Goal: Information Seeking & Learning: Learn about a topic

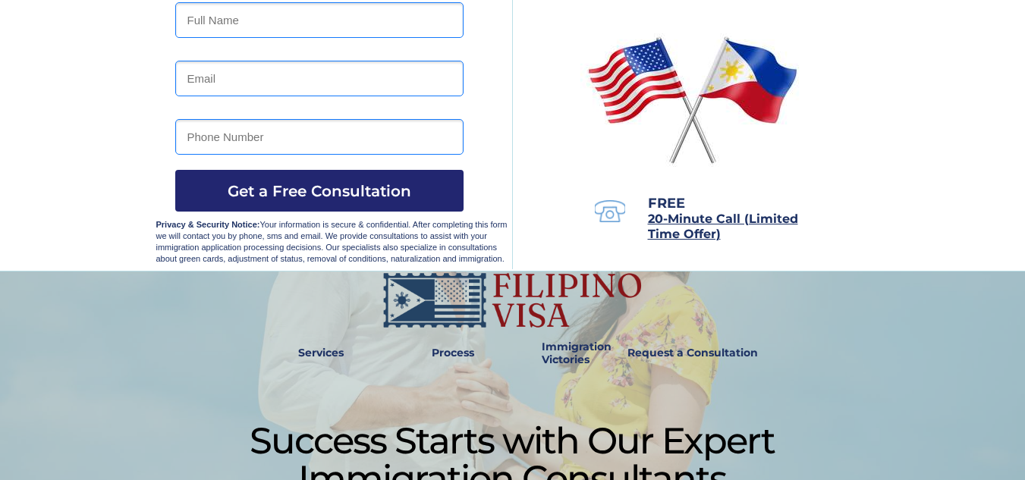
scroll to position [253, 0]
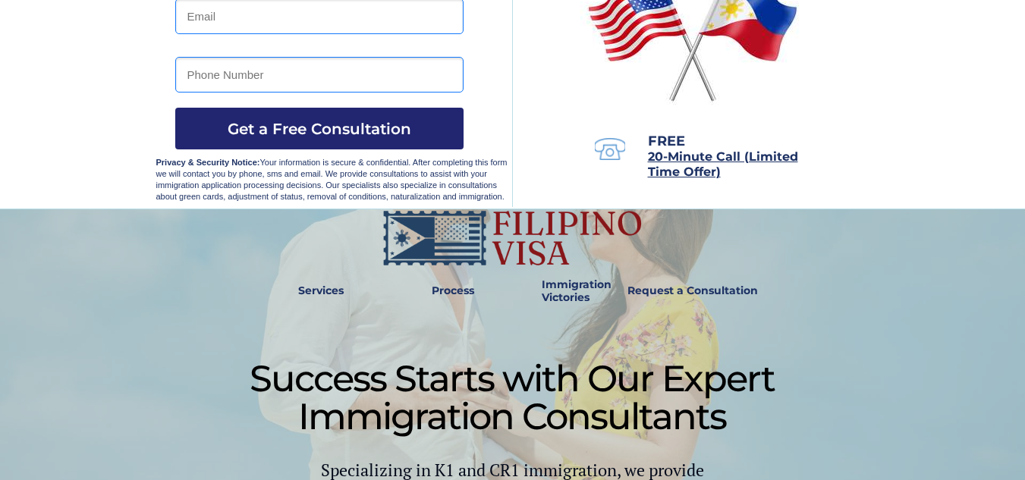
click at [570, 298] on strong "Immigration Victories" at bounding box center [577, 291] width 70 height 27
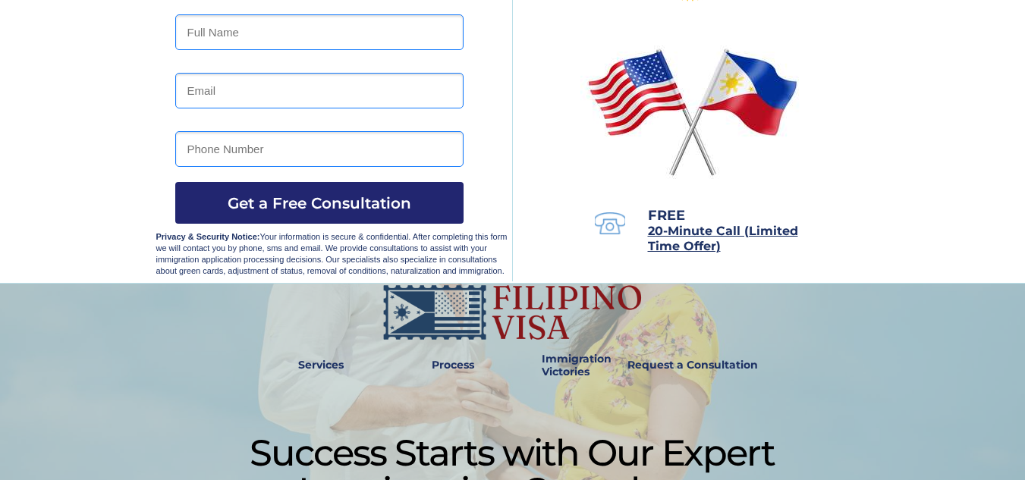
scroll to position [130, 0]
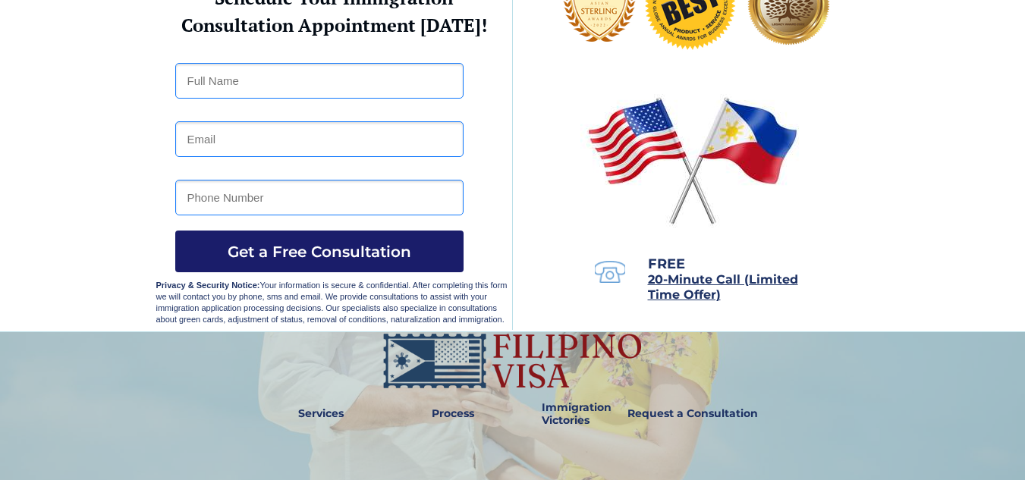
click at [252, 256] on span "Get a Free Consultation" at bounding box center [319, 252] width 288 height 18
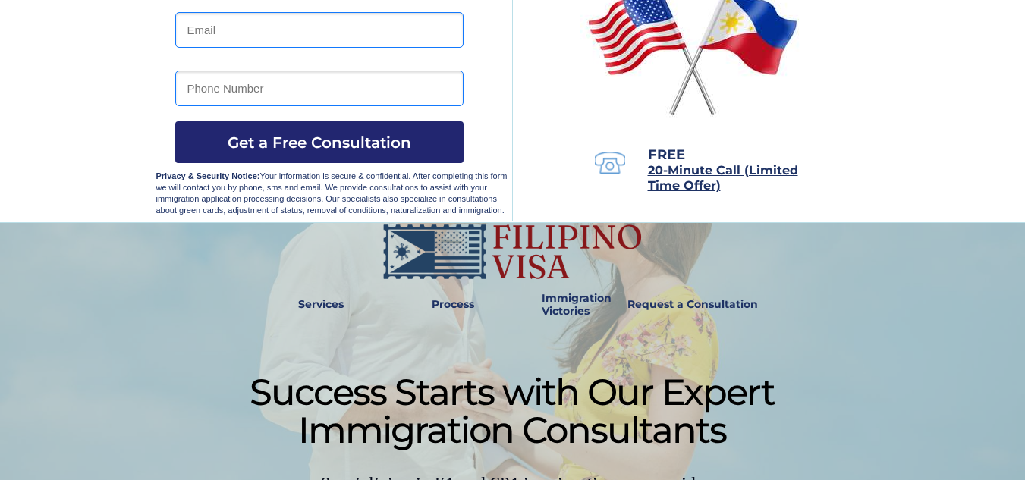
scroll to position [253, 0]
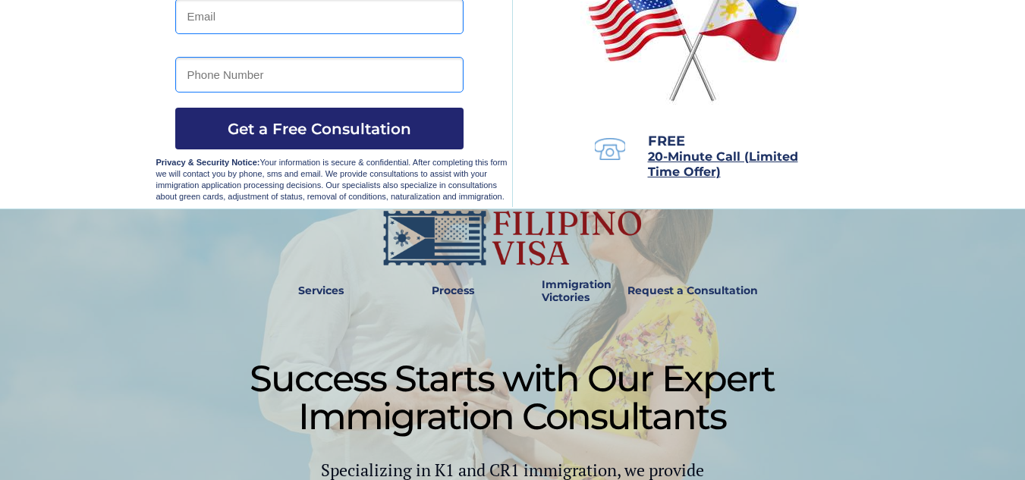
click at [440, 298] on link "Process" at bounding box center [453, 291] width 58 height 35
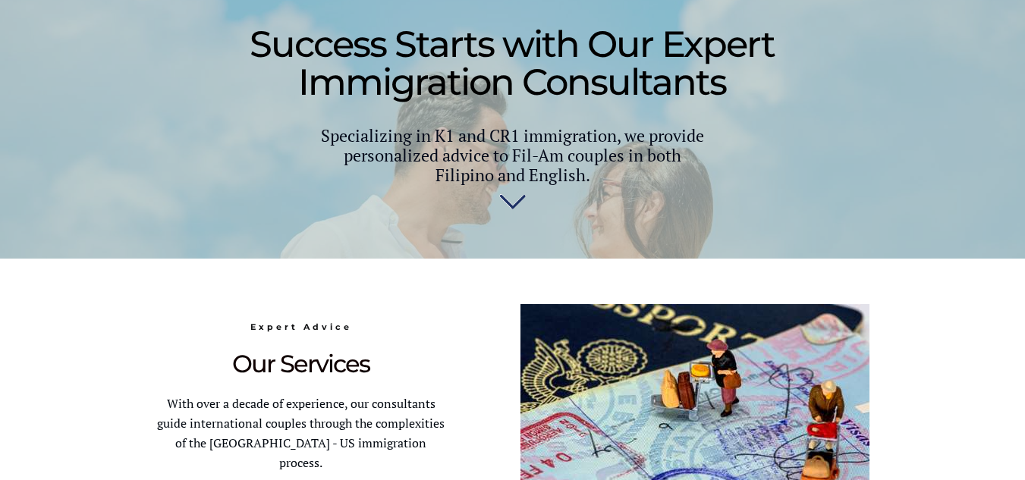
scroll to position [532, 0]
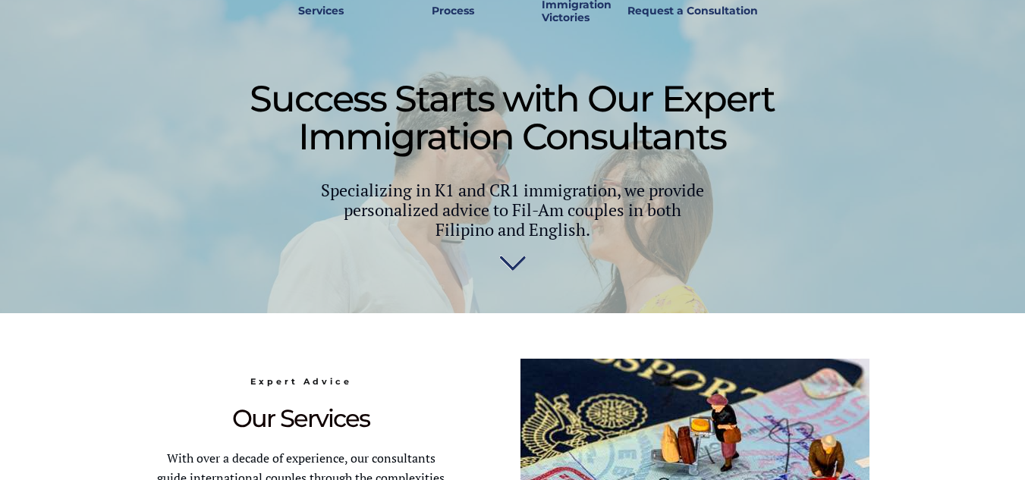
click at [503, 251] on img at bounding box center [512, 262] width 27 height 30
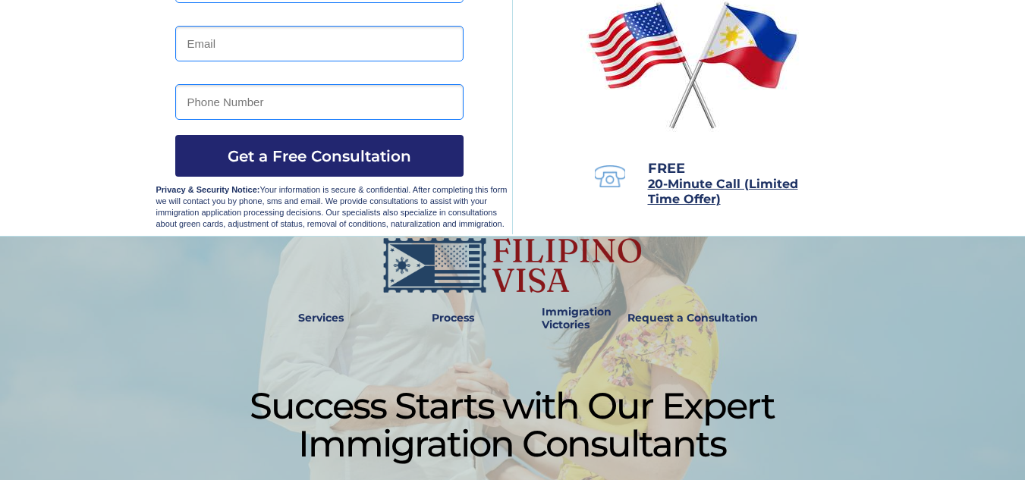
scroll to position [188, 0]
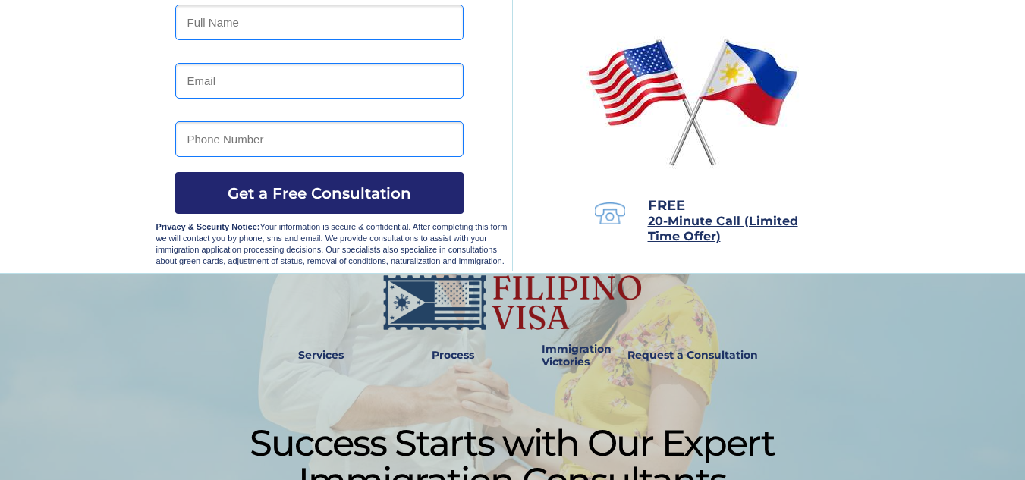
click at [695, 229] on span "20-Minute Call (Limited Time Offer)" at bounding box center [723, 229] width 150 height 30
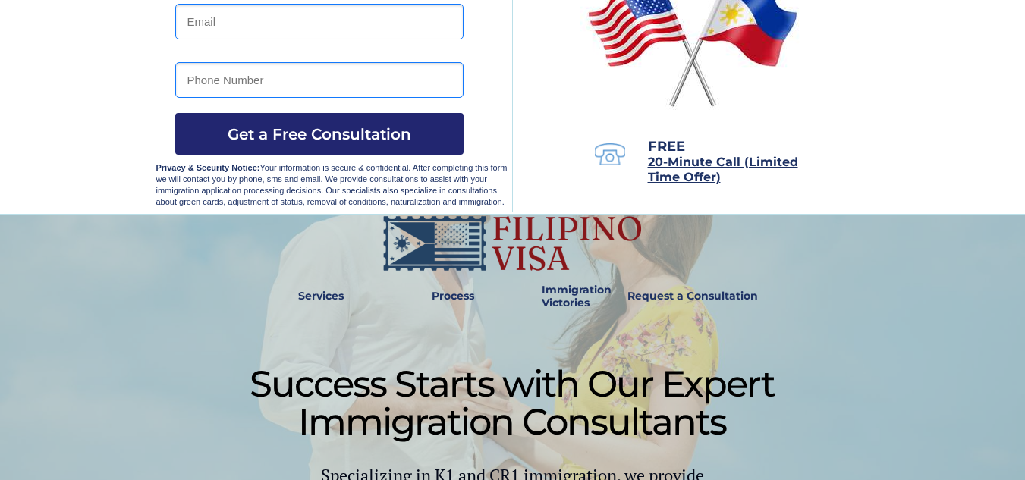
scroll to position [253, 0]
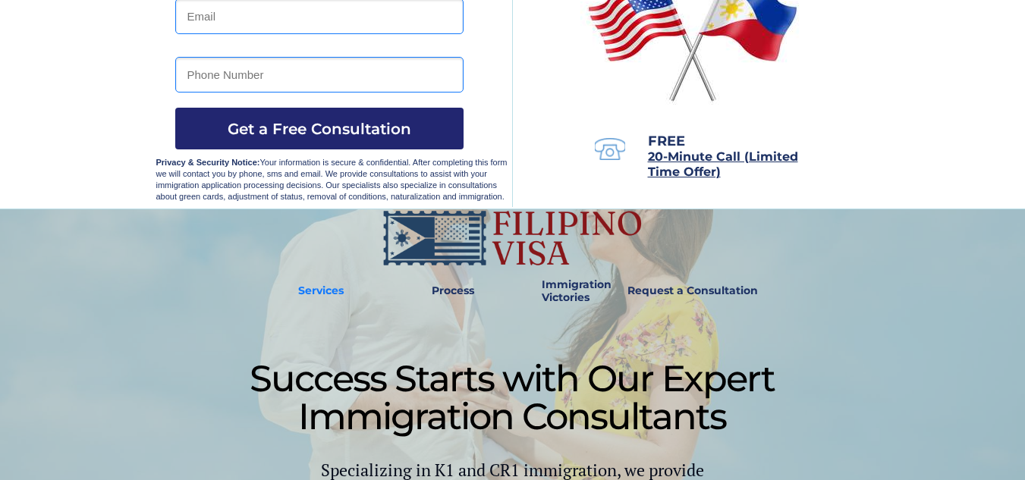
click at [317, 292] on strong "Services" at bounding box center [321, 291] width 46 height 14
